Goal: Transaction & Acquisition: Purchase product/service

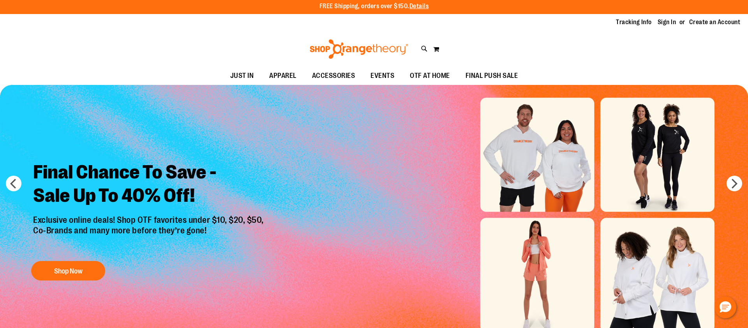
scroll to position [2, 0]
click at [668, 23] on link "Sign In" at bounding box center [666, 22] width 19 height 9
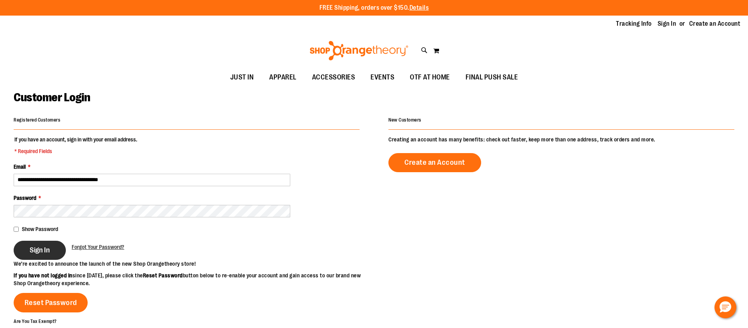
click at [46, 254] on button "Sign In" at bounding box center [40, 250] width 52 height 19
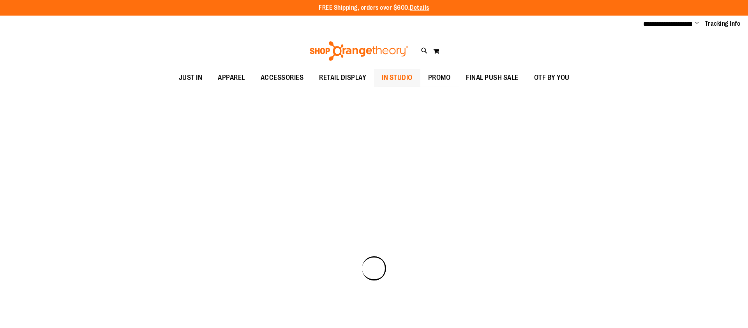
type input "**********"
click at [381, 77] on link "IN STUDIO" at bounding box center [397, 78] width 46 height 18
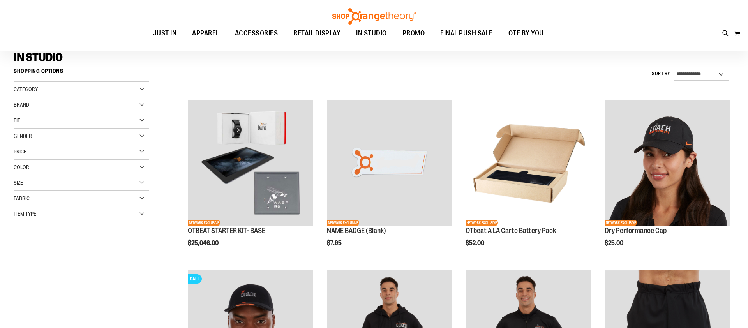
scroll to position [58, 0]
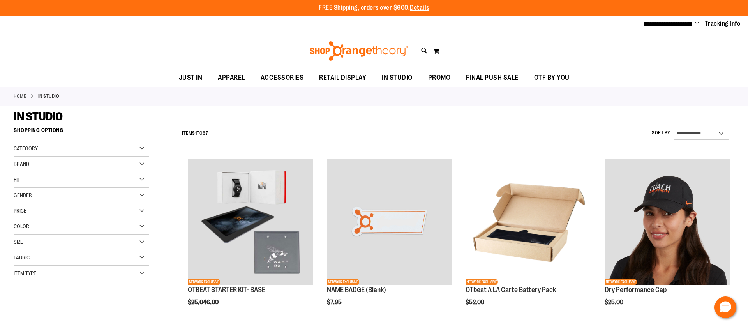
type input "**********"
click at [144, 147] on div "Category" at bounding box center [82, 149] width 136 height 16
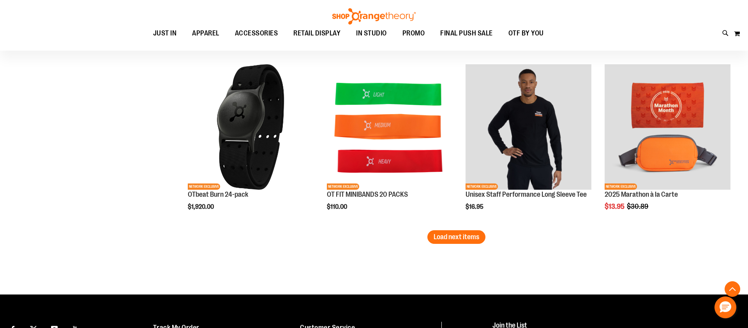
scroll to position [1456, 0]
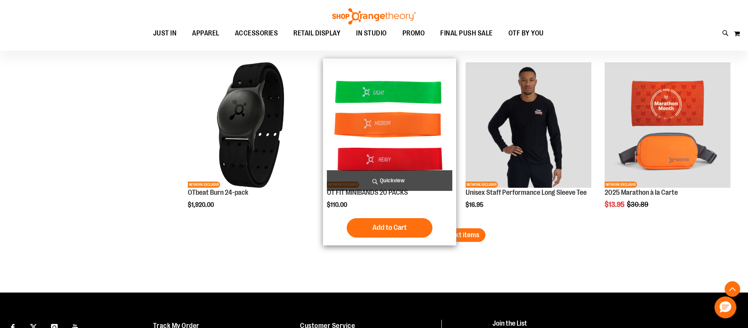
click at [397, 229] on span "Add to Cart" at bounding box center [389, 227] width 34 height 9
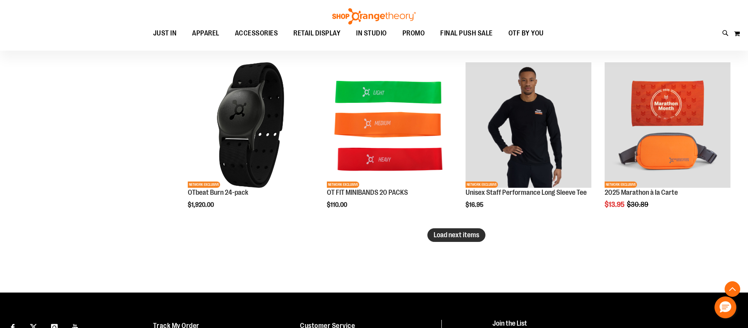
click at [455, 236] on span "Load next items" at bounding box center [456, 235] width 46 height 8
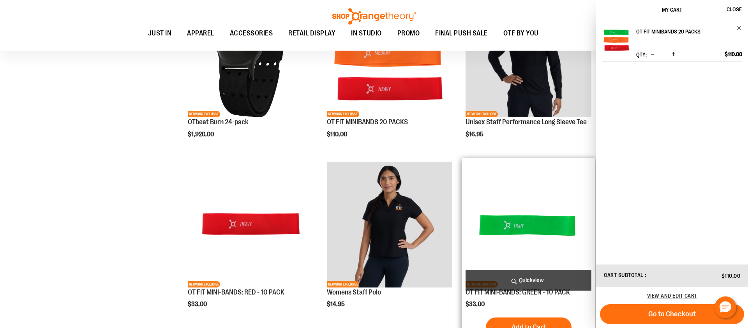
scroll to position [1527, 0]
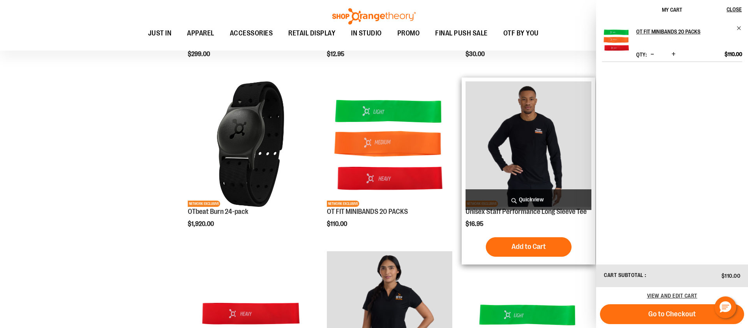
scroll to position [1420, 0]
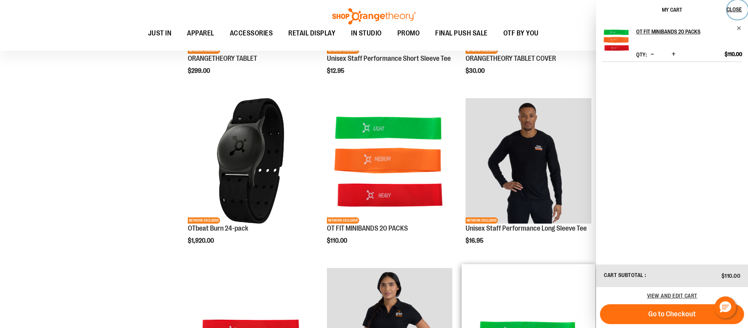
click at [735, 11] on span "Close" at bounding box center [733, 9] width 15 height 6
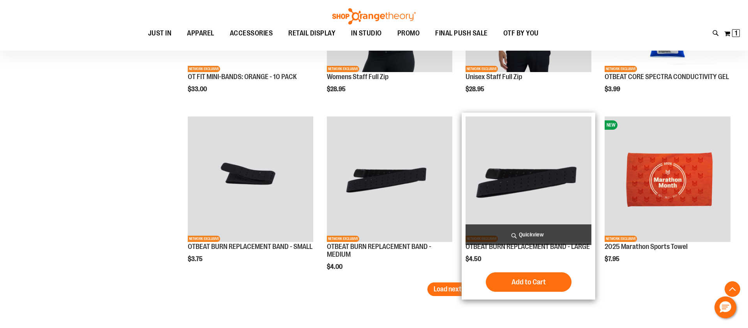
scroll to position [2002, 0]
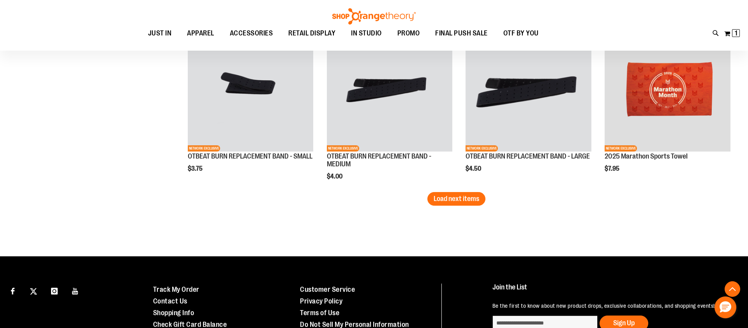
click at [464, 195] on span "Load next items" at bounding box center [456, 199] width 46 height 8
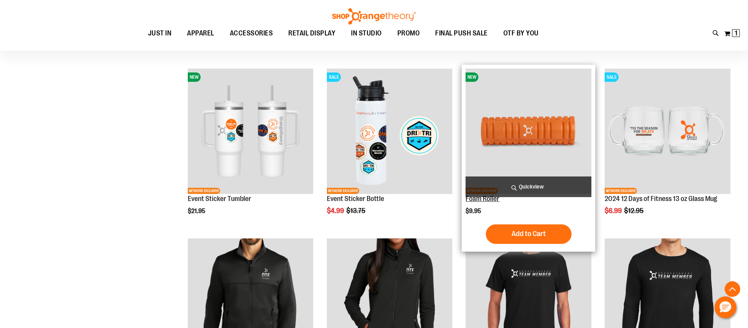
scroll to position [2300, 0]
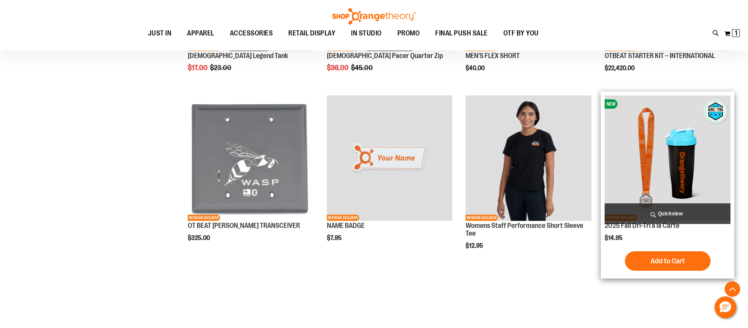
scroll to position [1058, 0]
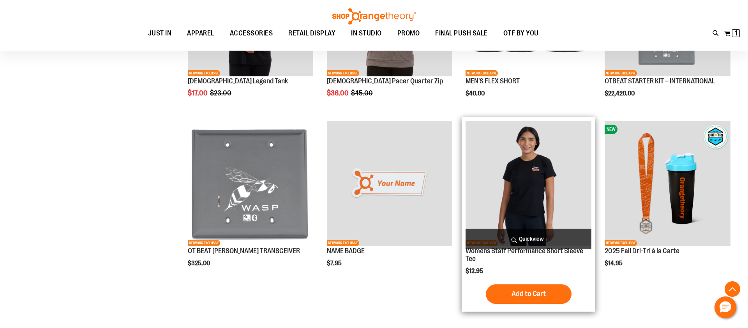
click at [515, 235] on span "Quickview" at bounding box center [528, 239] width 126 height 21
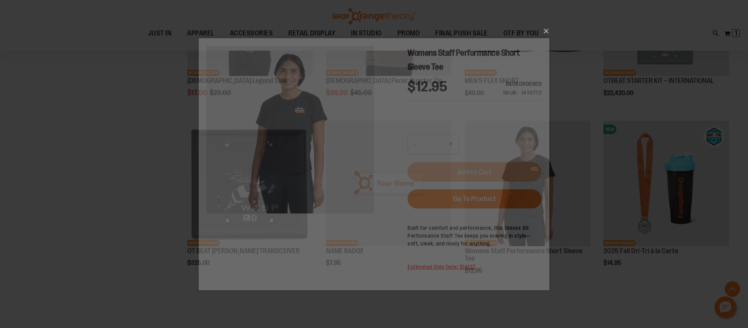
scroll to position [0, 0]
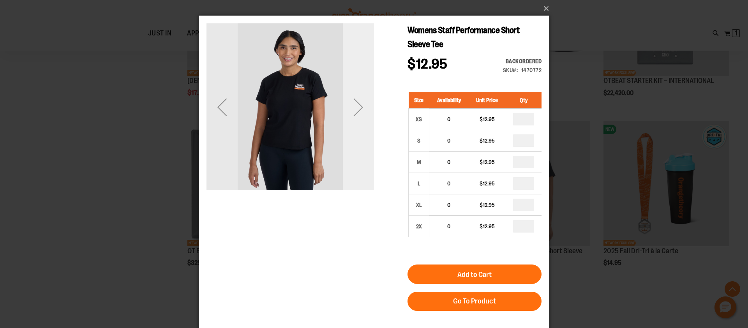
click at [359, 109] on div "Next" at bounding box center [358, 107] width 31 height 31
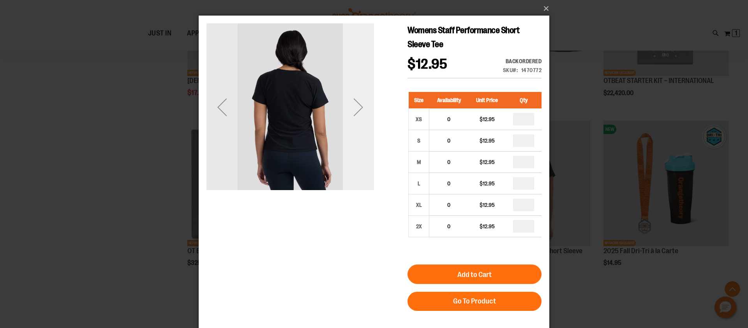
click at [359, 109] on div "Next" at bounding box center [358, 107] width 31 height 31
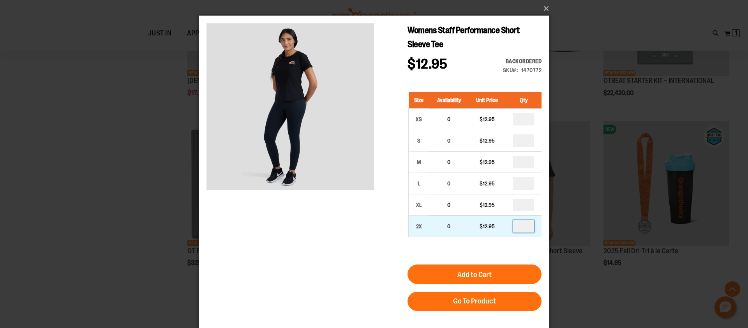
click at [525, 226] on input "*" at bounding box center [523, 226] width 21 height 12
type input "*"
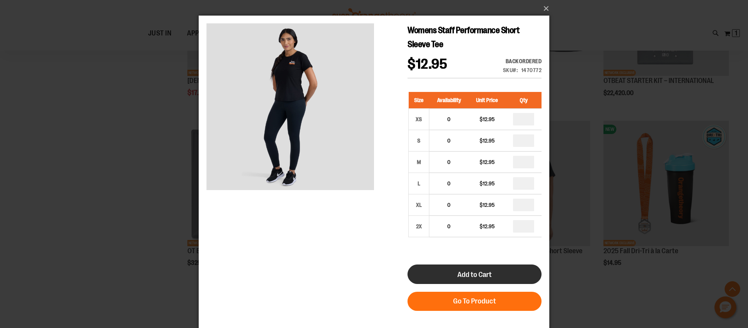
click at [500, 272] on button "Add to Cart" at bounding box center [474, 273] width 134 height 19
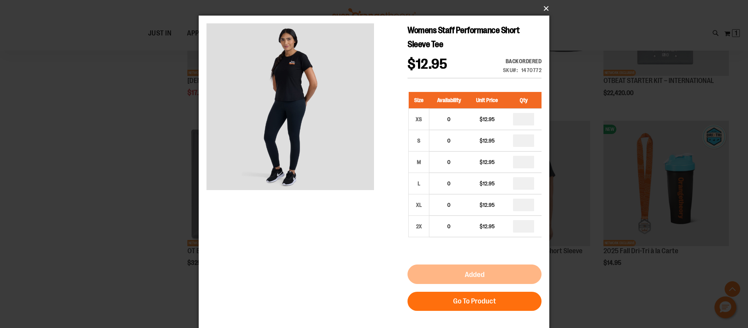
click at [545, 7] on button "×" at bounding box center [376, 8] width 350 height 17
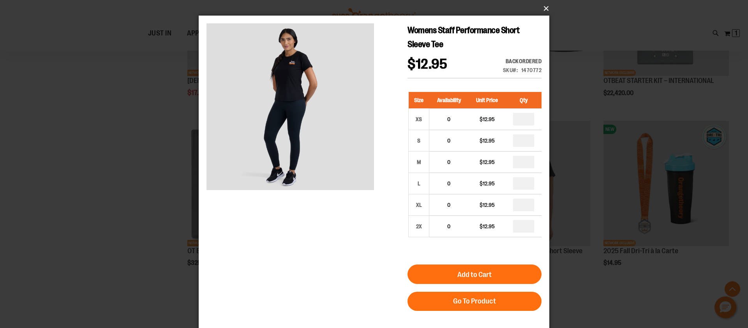
click at [546, 8] on button "×" at bounding box center [376, 8] width 350 height 17
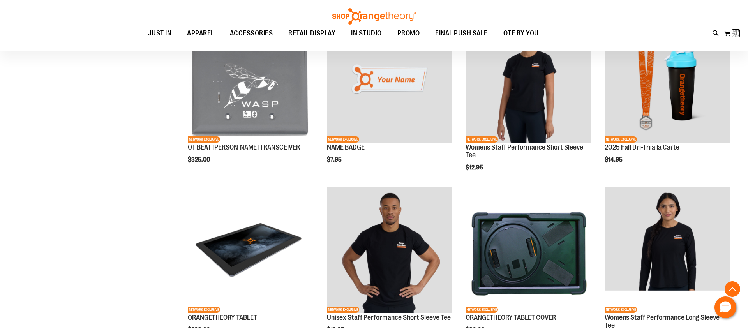
scroll to position [875, 0]
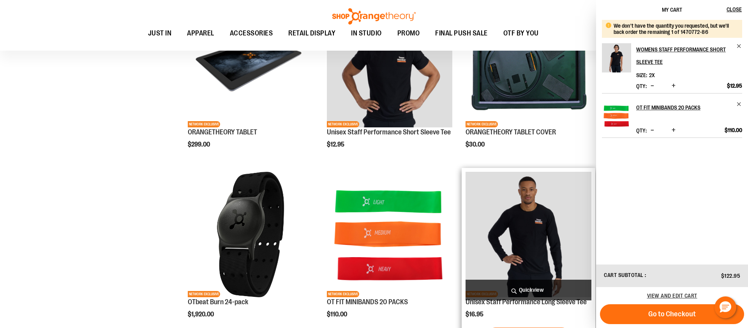
scroll to position [1348, 0]
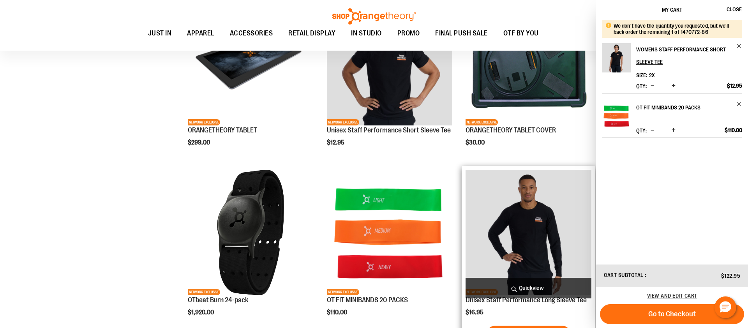
click at [537, 284] on span "Quickview" at bounding box center [528, 288] width 126 height 21
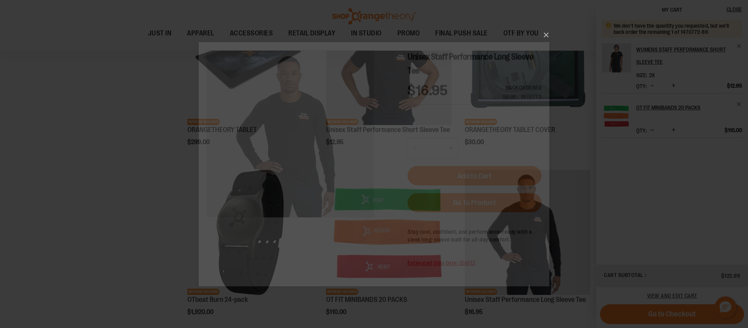
scroll to position [0, 0]
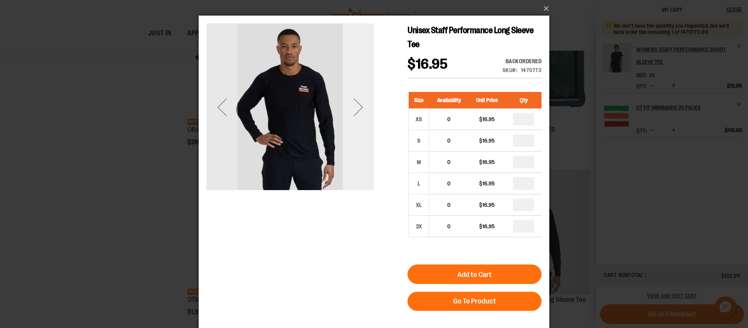
click at [361, 108] on div "Next" at bounding box center [358, 107] width 31 height 31
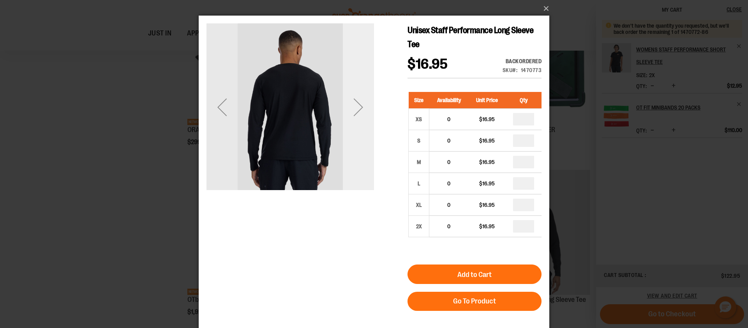
click at [361, 108] on div "Next" at bounding box center [358, 107] width 31 height 31
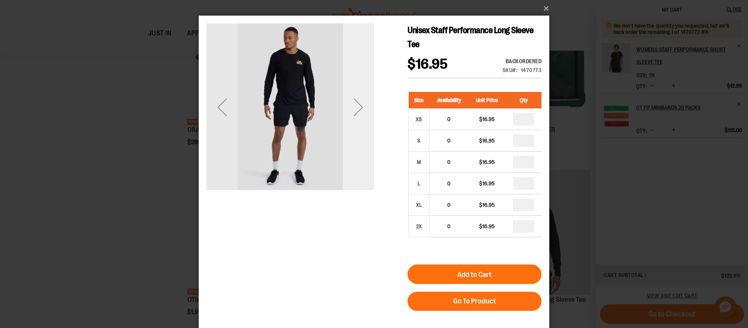
click at [361, 108] on div "Next" at bounding box center [358, 107] width 31 height 31
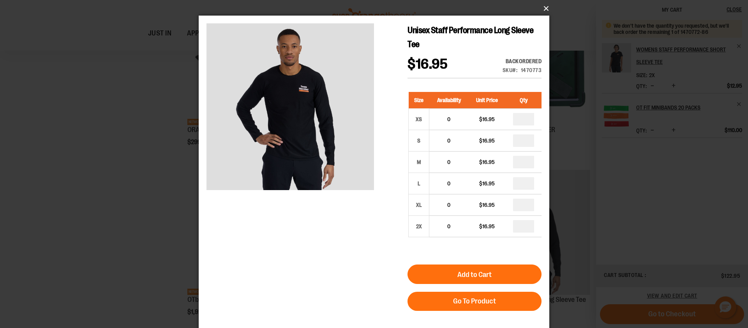
click at [547, 7] on button "×" at bounding box center [376, 8] width 350 height 17
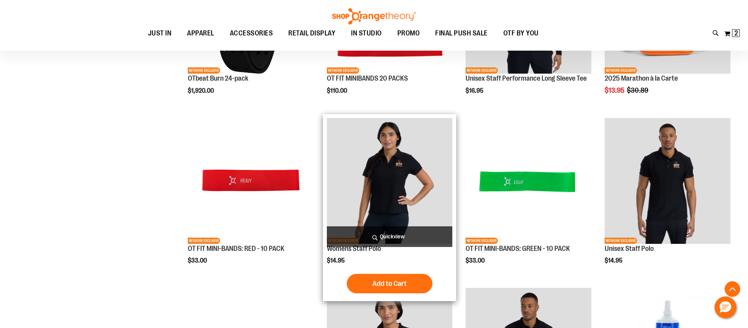
scroll to position [1565, 0]
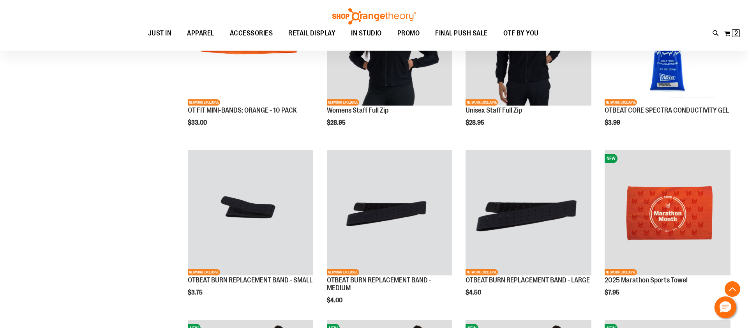
scroll to position [1008, 0]
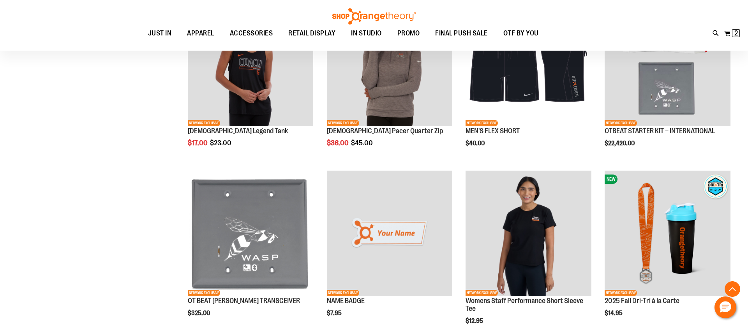
scroll to position [61, 0]
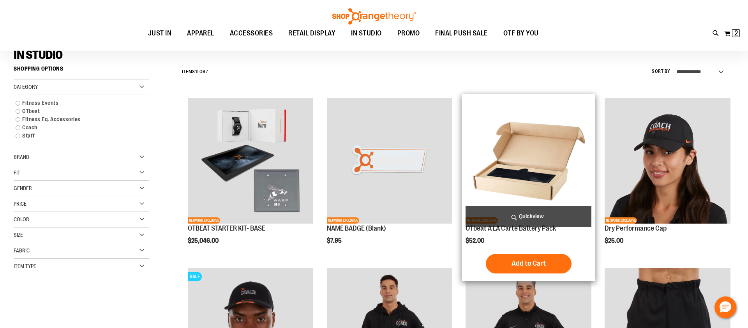
click at [529, 213] on span "Quickview" at bounding box center [528, 216] width 126 height 21
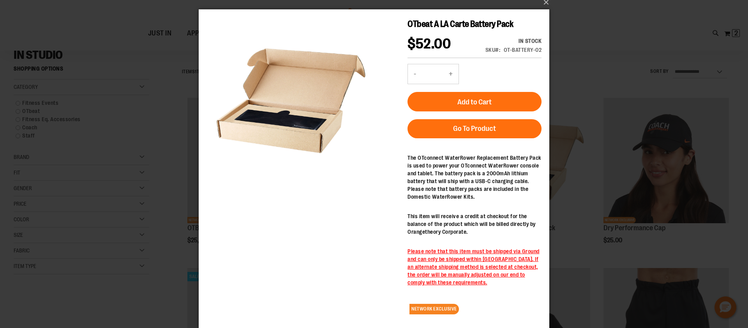
scroll to position [5, 0]
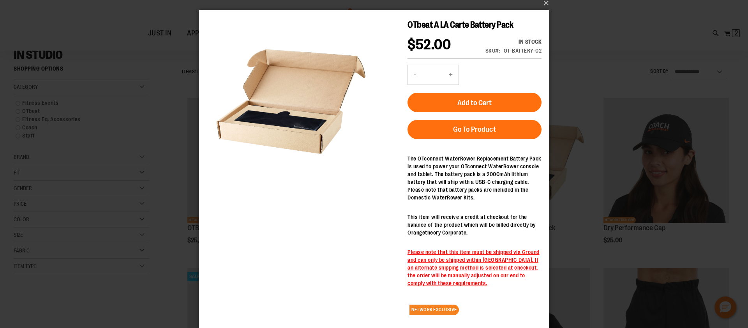
click at [470, 104] on span "Add to Cart" at bounding box center [474, 103] width 34 height 9
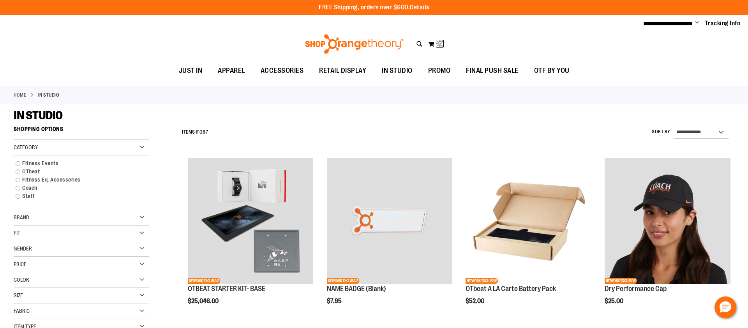
scroll to position [0, 0]
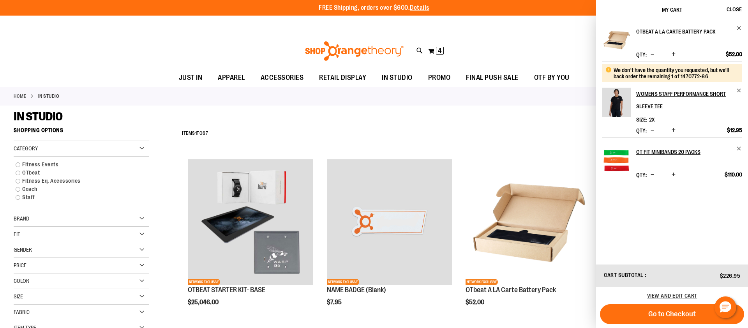
click at [526, 44] on div "Toggle Nav Search Popular Suggestions Advanced Search" at bounding box center [374, 51] width 748 height 36
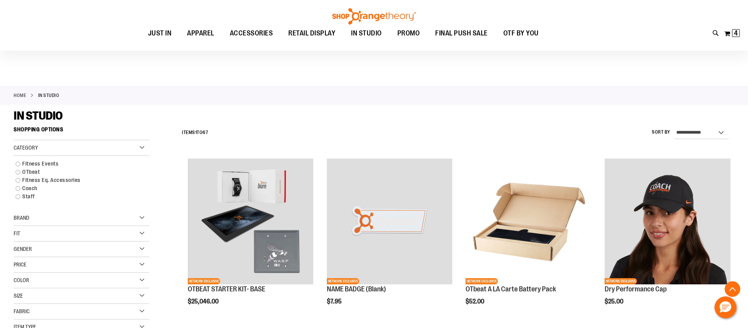
scroll to position [264, 0]
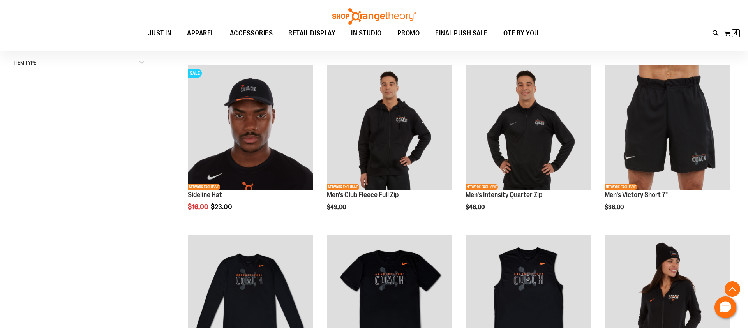
click at [747, 33] on div "Toggle Nav Search Popular Suggestions Advanced Search" at bounding box center [374, 25] width 748 height 51
click at [736, 33] on span "4" at bounding box center [736, 33] width 4 height 8
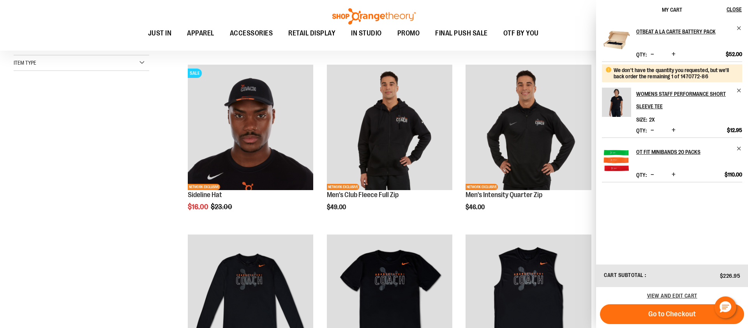
click at [648, 130] on button "Decrease product quantity" at bounding box center [651, 131] width 7 height 8
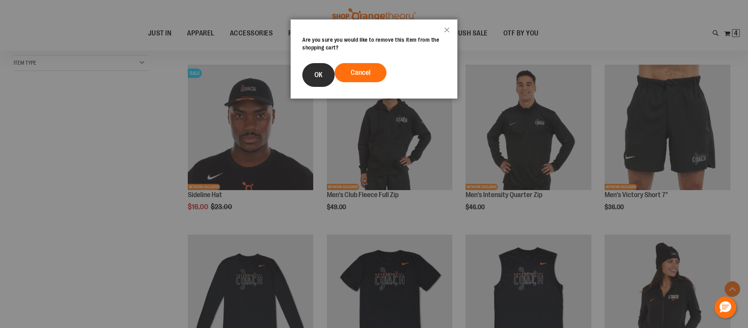
click at [308, 79] on button "OK" at bounding box center [318, 75] width 32 height 24
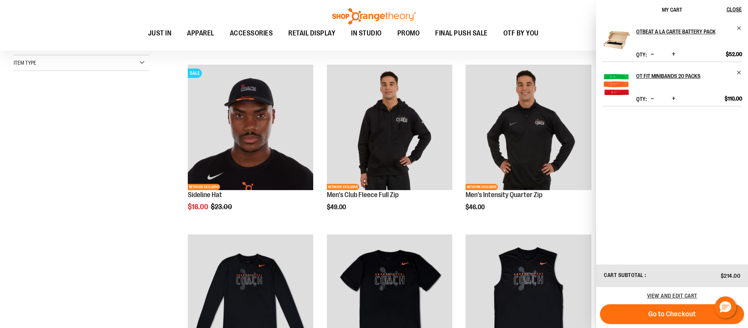
click at [680, 309] on button "Go to Checkout" at bounding box center [672, 314] width 144 height 20
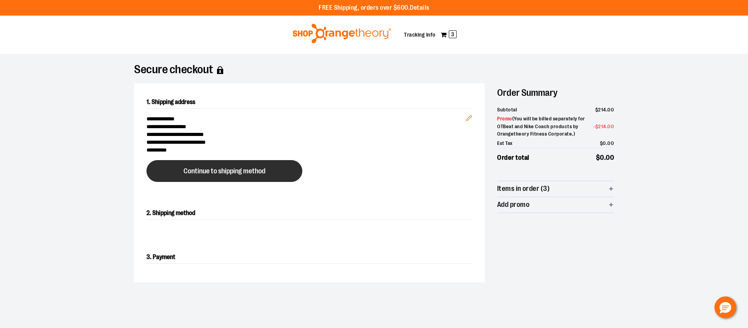
click at [210, 175] on button "Continue to shipping method" at bounding box center [224, 171] width 156 height 22
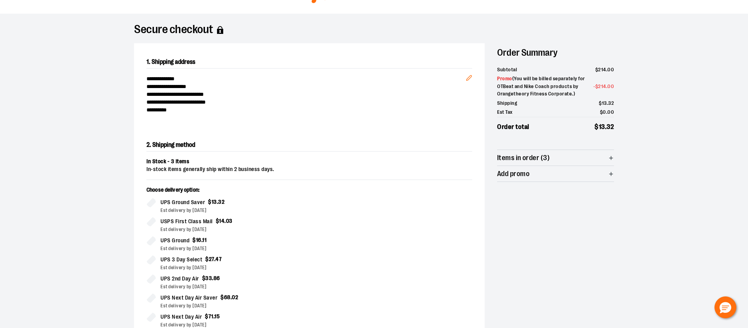
scroll to position [133, 0]
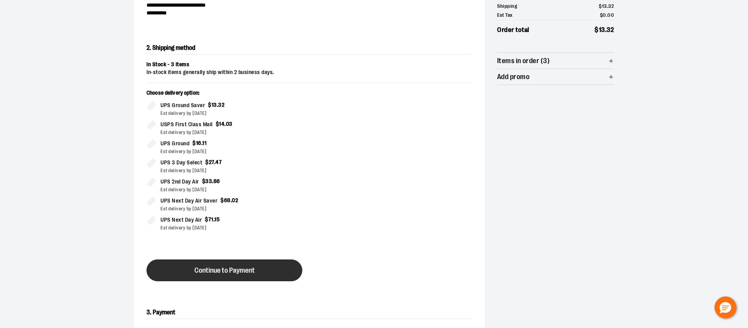
click at [221, 274] on button "Continue to Payment" at bounding box center [224, 270] width 156 height 22
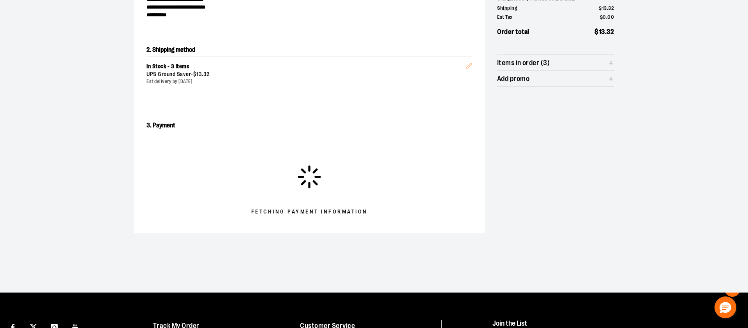
scroll to position [131, 0]
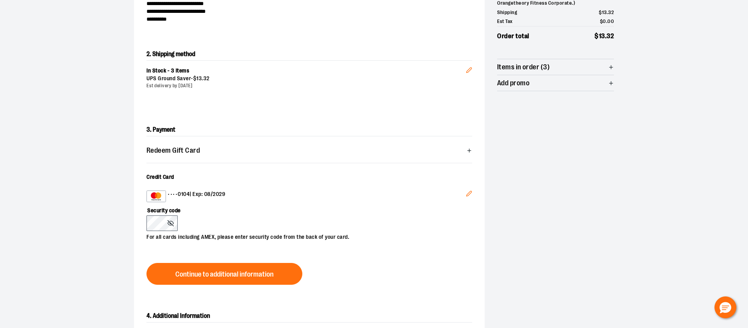
click at [233, 276] on span "Continue to additional information" at bounding box center [224, 274] width 98 height 7
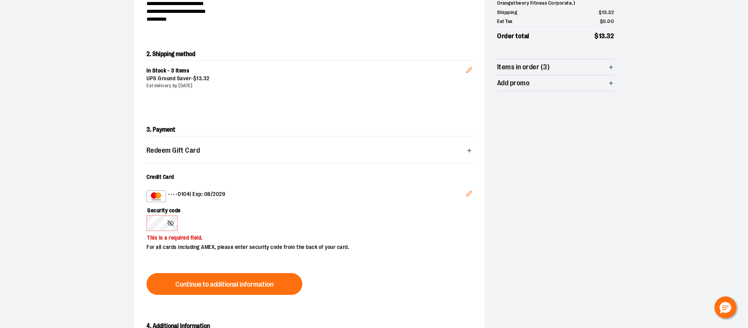
click at [209, 277] on button "Continue to additional information" at bounding box center [224, 284] width 156 height 22
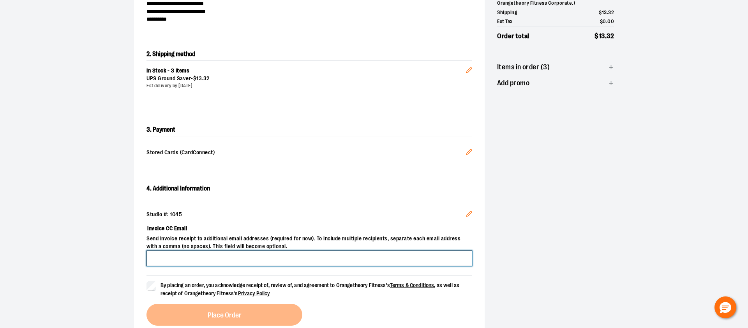
click at [185, 261] on input "Invoice CC Email" at bounding box center [309, 258] width 326 height 16
type input "**********"
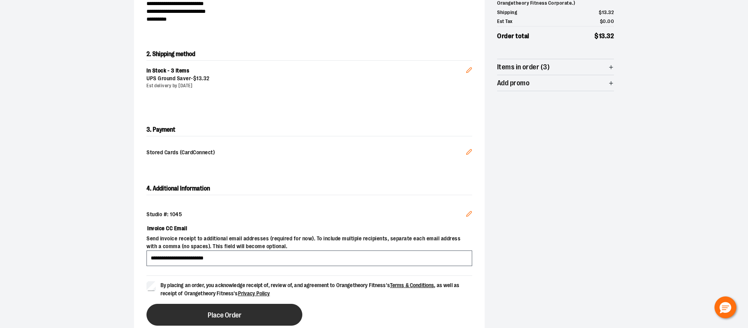
click at [265, 311] on button "Place Order" at bounding box center [224, 315] width 156 height 22
